Goal: Navigation & Orientation: Find specific page/section

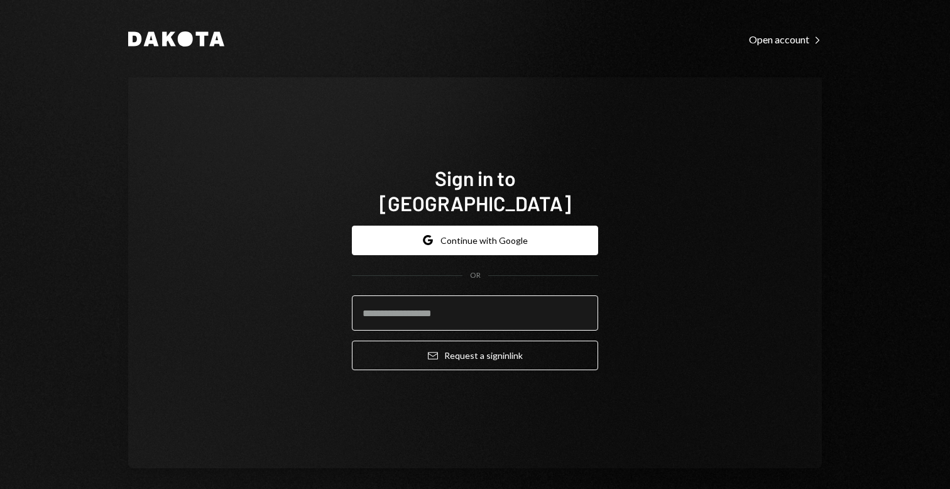
click at [467, 295] on input "email" at bounding box center [475, 312] width 246 height 35
type input "**********"
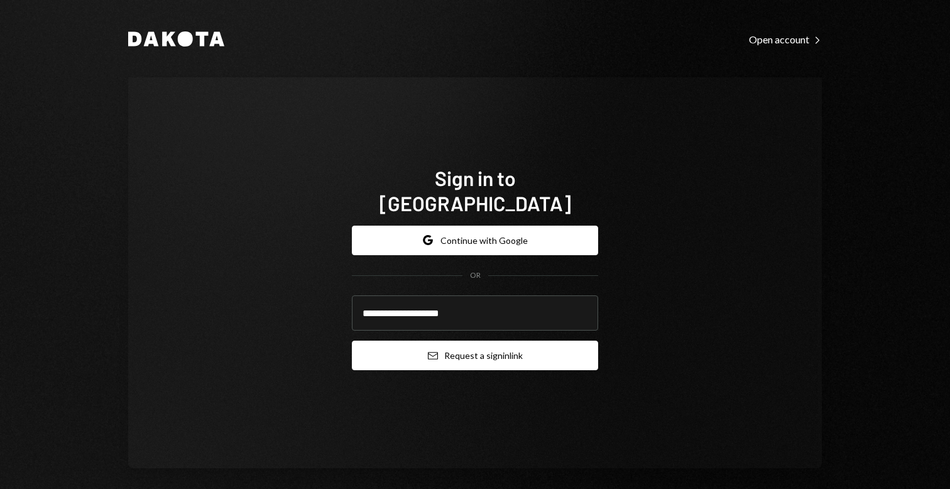
click at [475, 355] on button "Email Request a sign in link" at bounding box center [475, 355] width 246 height 30
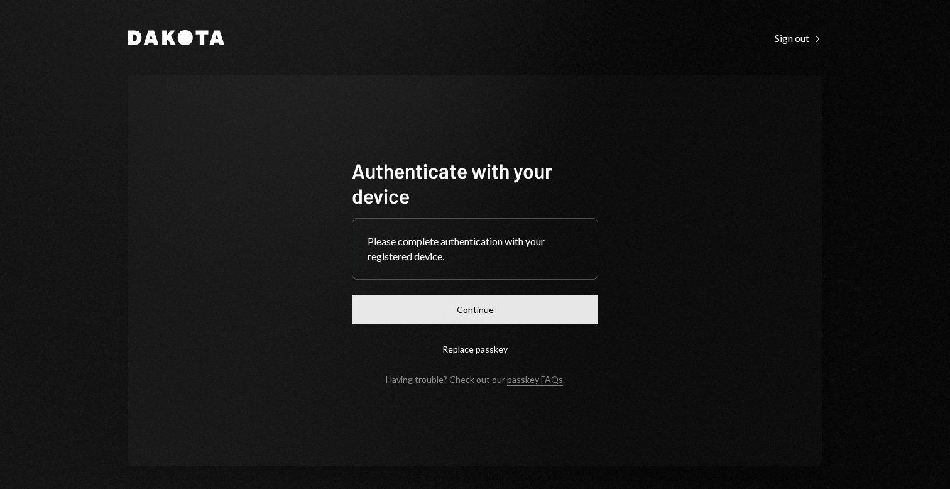
click at [513, 309] on button "Continue" at bounding box center [475, 310] width 246 height 30
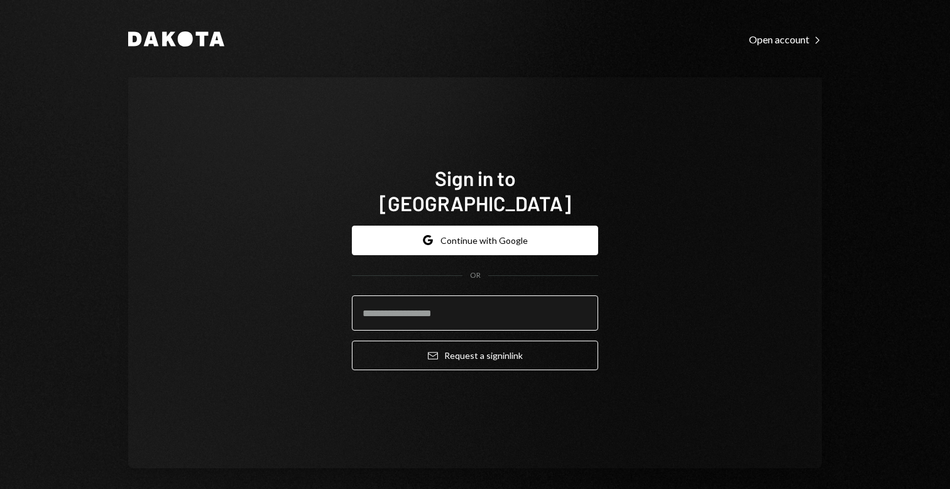
click at [403, 309] on input "email" at bounding box center [475, 312] width 246 height 35
type input "**********"
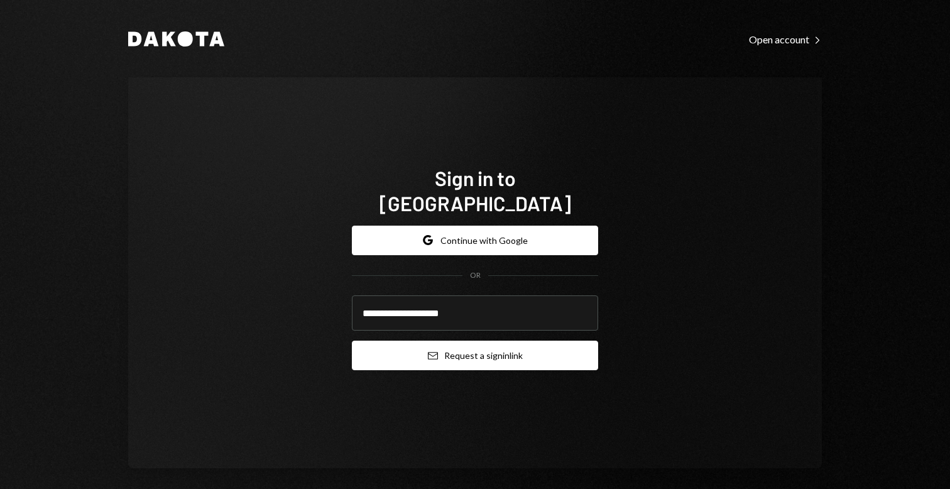
click at [459, 340] on button "Email Request a sign in link" at bounding box center [475, 355] width 246 height 30
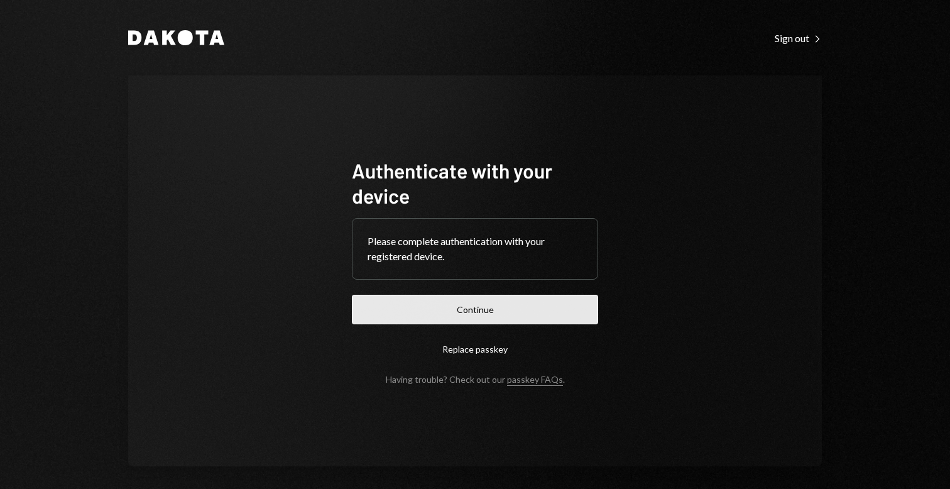
click at [479, 311] on button "Continue" at bounding box center [475, 310] width 246 height 30
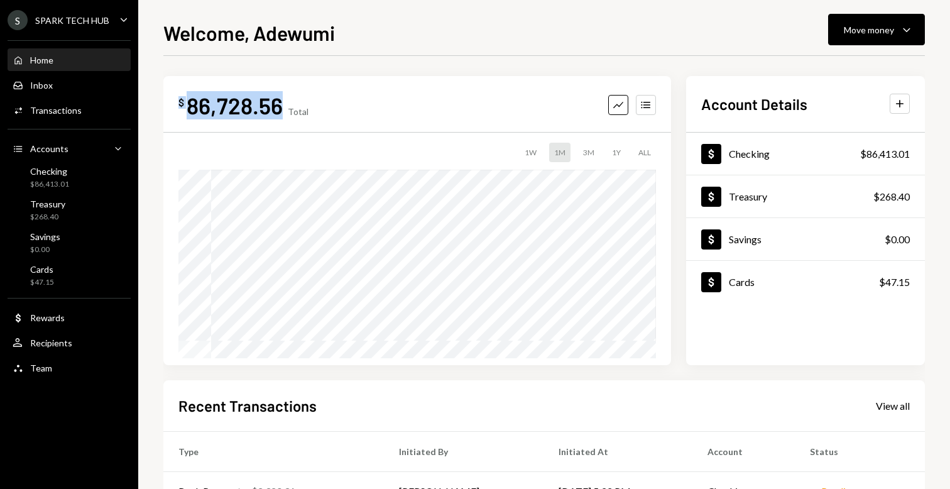
drag, startPoint x: 285, startPoint y: 104, endPoint x: 175, endPoint y: 104, distance: 109.9
click at [175, 104] on div "$ 86,728.56 Total Graph Accounts 1W 1M 3M 1Y ALL $210,598.53 Aug 20, 2025" at bounding box center [416, 220] width 507 height 289
copy div "$ 86,728.56"
